Goal: Information Seeking & Learning: Learn about a topic

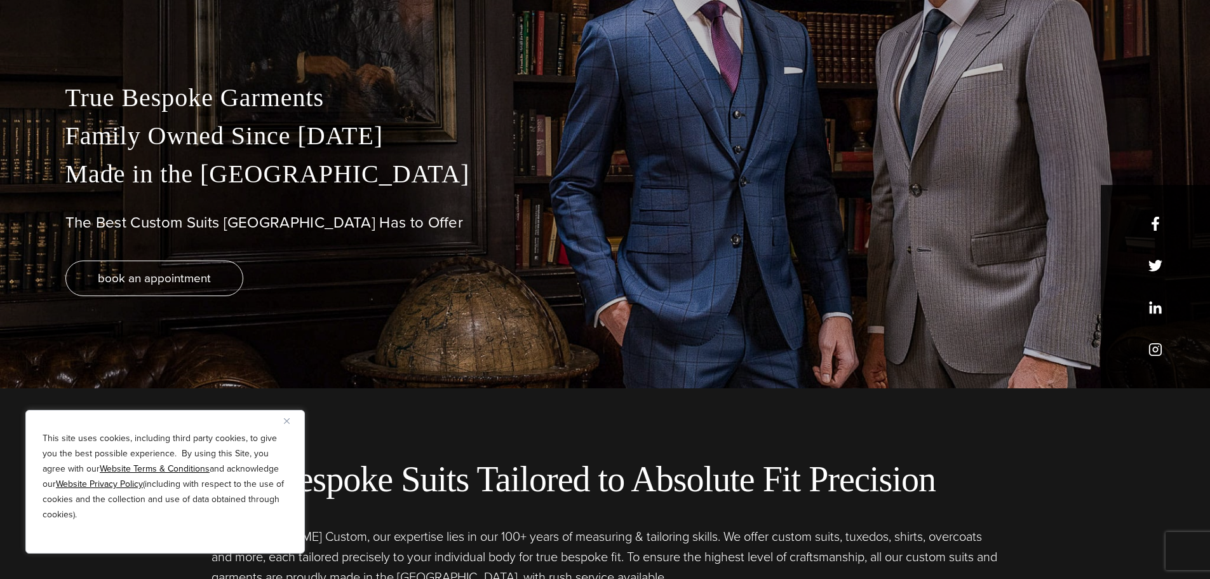
click at [290, 421] on button "Close" at bounding box center [291, 420] width 15 height 15
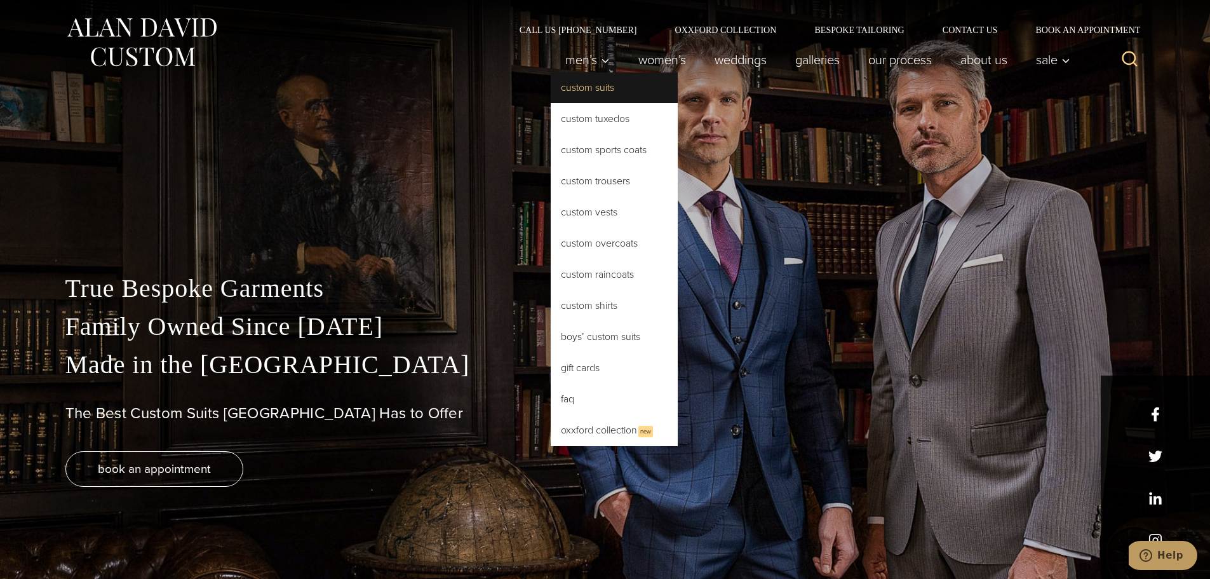
click at [577, 84] on link "Custom Suits" at bounding box center [614, 87] width 127 height 30
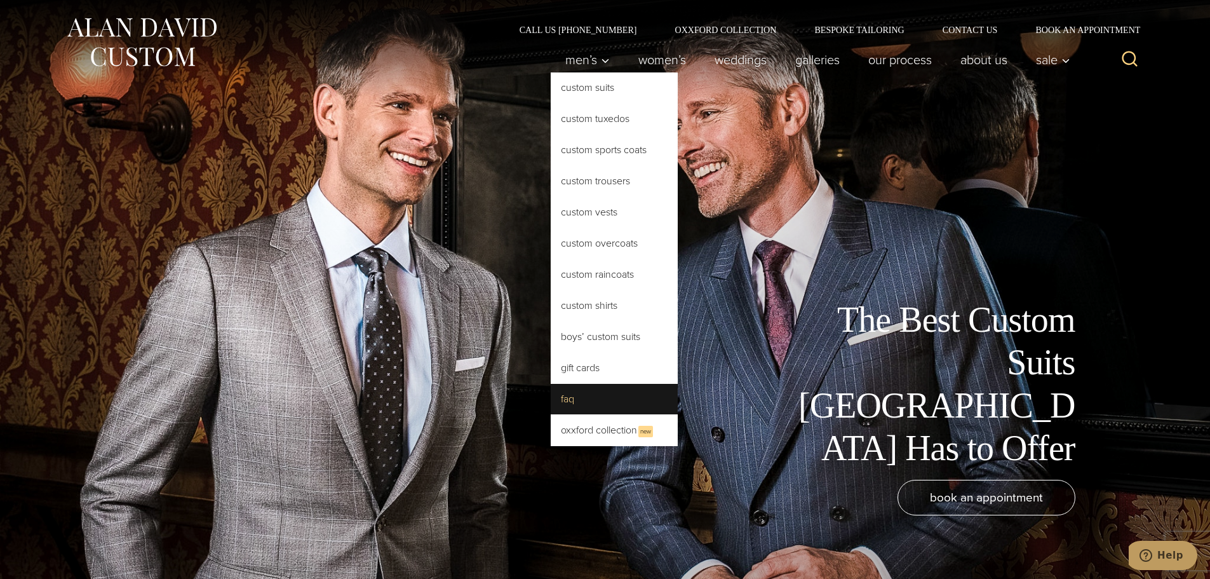
click at [560, 403] on link "FAQ" at bounding box center [614, 399] width 127 height 30
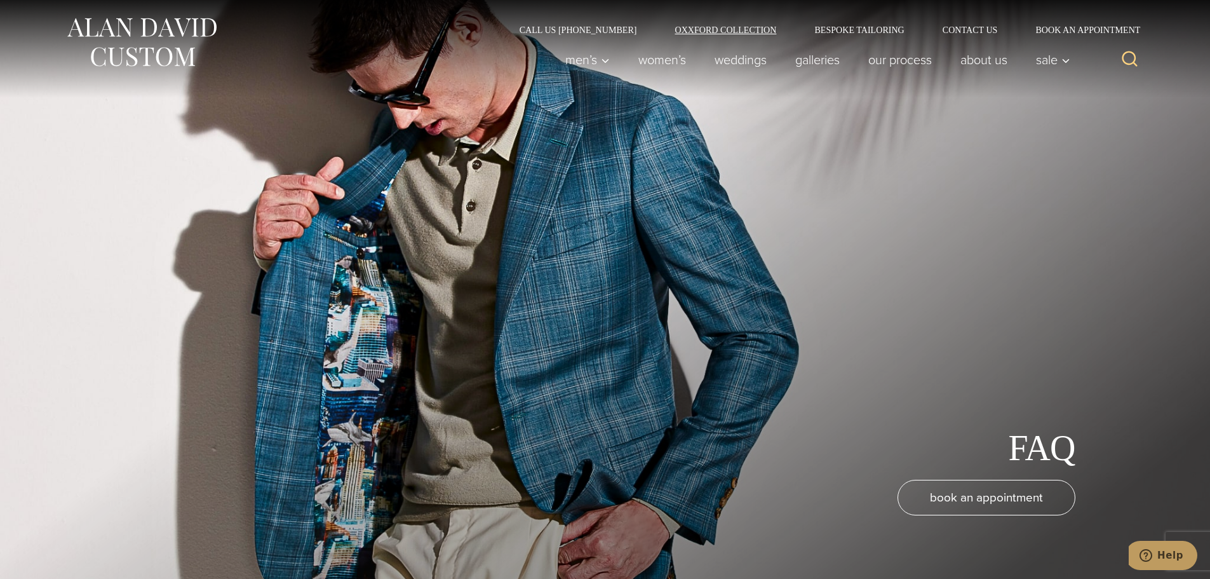
click at [706, 34] on link "Oxxford Collection" at bounding box center [726, 29] width 140 height 9
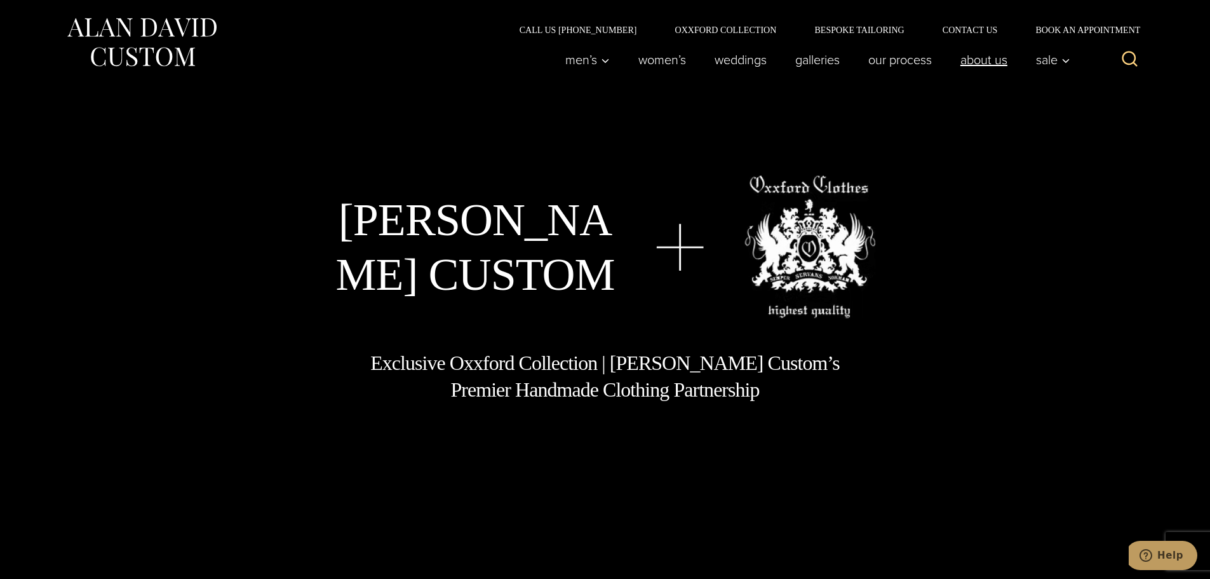
click at [981, 59] on link "About Us" at bounding box center [984, 59] width 76 height 25
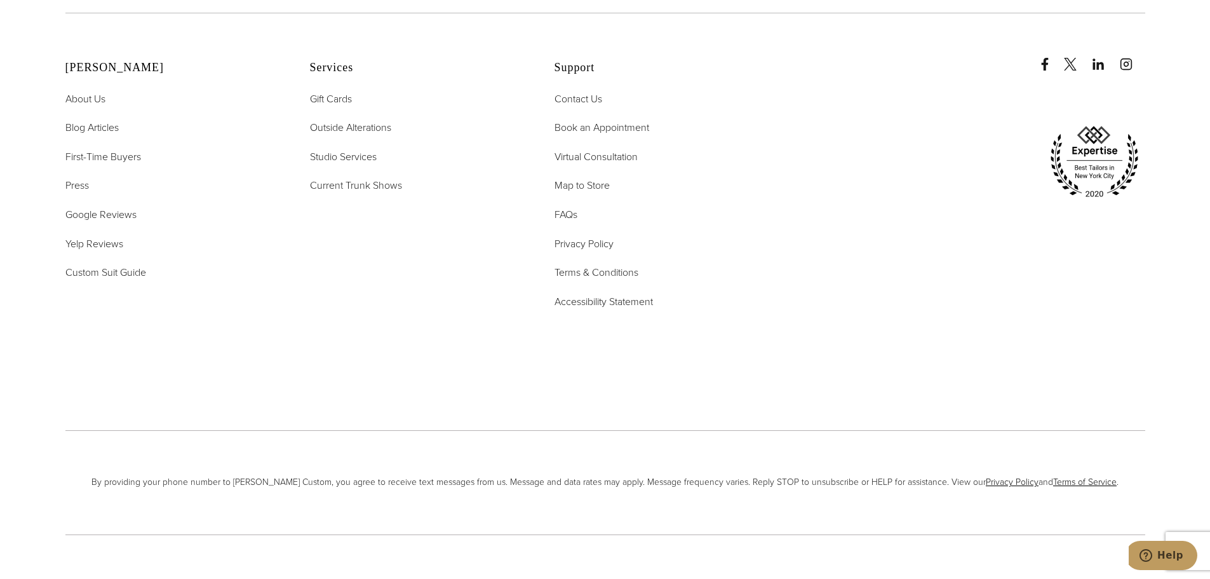
scroll to position [5764, 0]
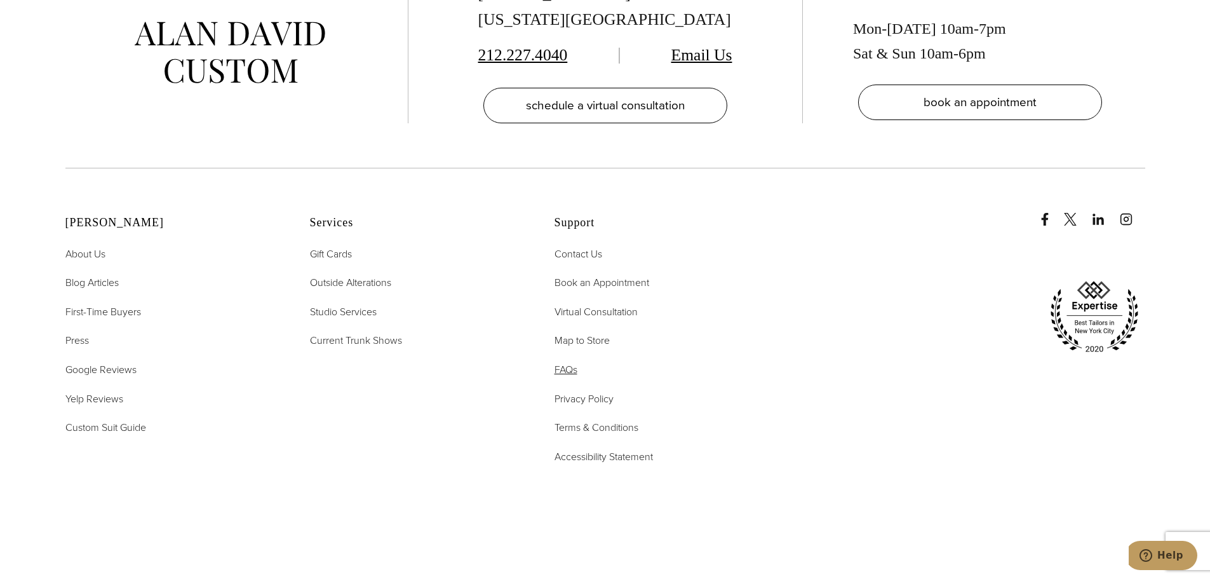
click at [572, 362] on span "FAQs" at bounding box center [566, 369] width 23 height 15
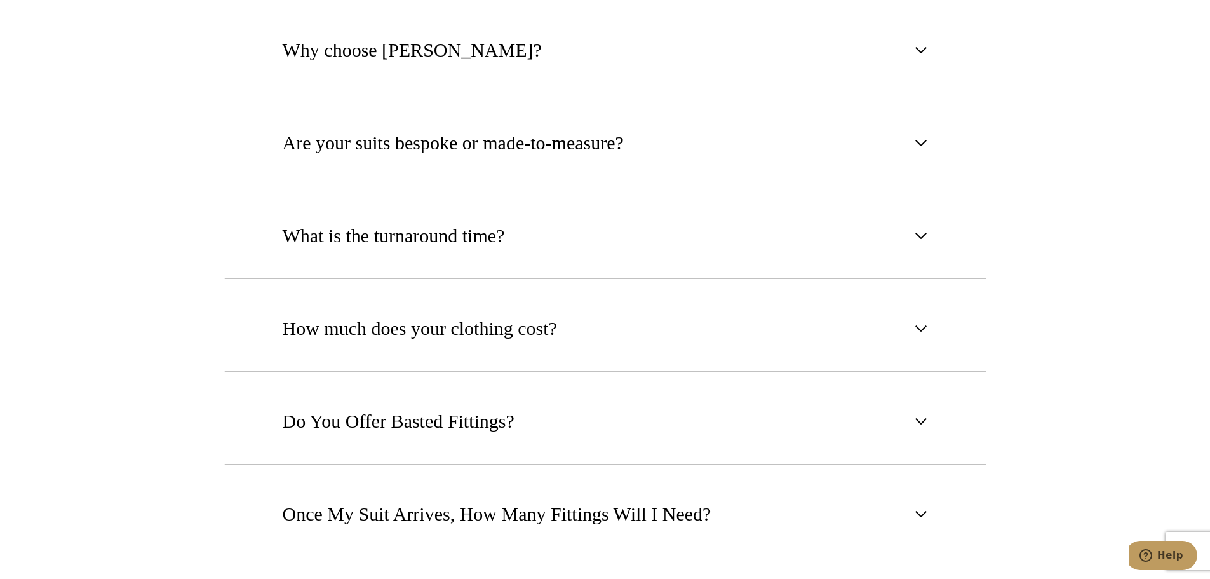
scroll to position [826, 0]
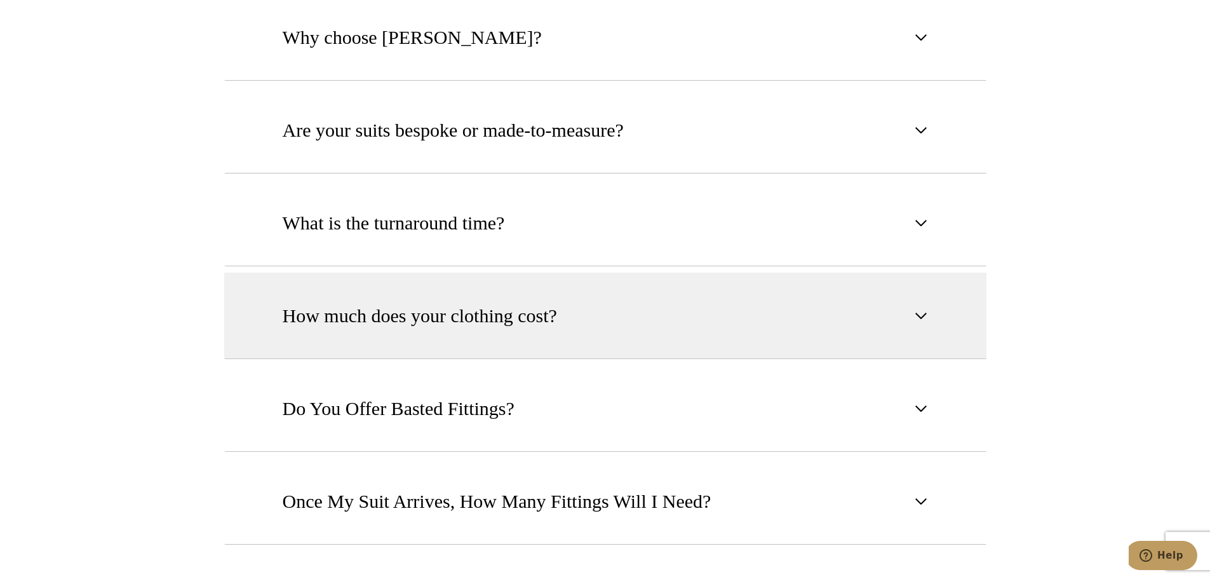
click at [561, 302] on span "How much does your clothing cost?" at bounding box center [423, 316] width 281 height 28
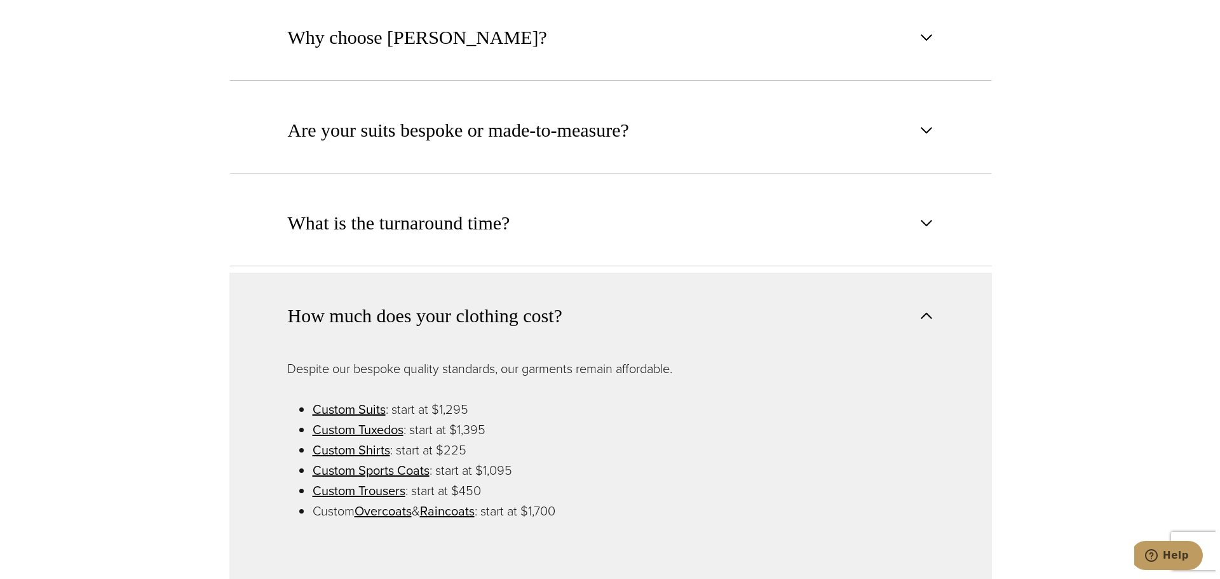
scroll to position [0, 0]
